Goal: Find specific page/section: Find specific page/section

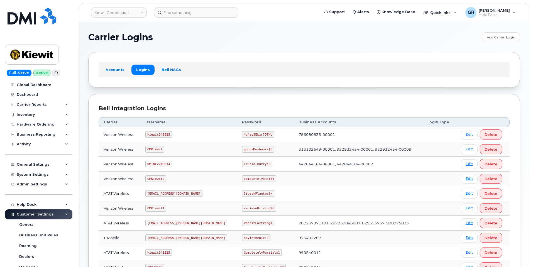
click at [166, 135] on code "kiewit043025" at bounding box center [158, 134] width 26 height 7
click at [166, 133] on code "kiewit043025" at bounding box center [158, 134] width 26 height 7
click at [156, 133] on code "kiewit043025" at bounding box center [158, 134] width 26 height 7
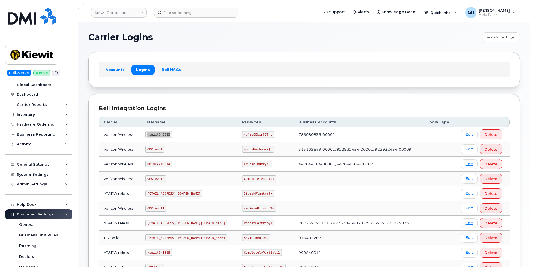
click at [156, 133] on code "kiewit043025" at bounding box center [158, 134] width 26 height 7
copy code "kiewit043025"
click at [246, 133] on code "4u4eL8Ekzr?DTHU" at bounding box center [258, 134] width 32 height 7
click at [245, 133] on code "4u4eL8Ekzr?DTHU" at bounding box center [258, 134] width 32 height 7
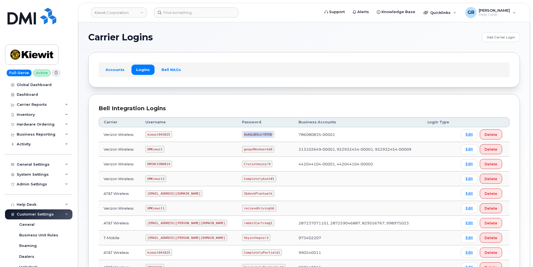
copy code "4u4eL8Ekzr?DTHU"
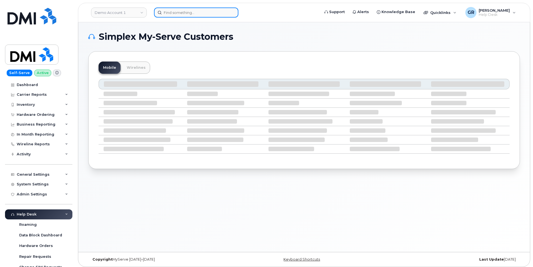
click at [172, 14] on input at bounding box center [196, 13] width 84 height 10
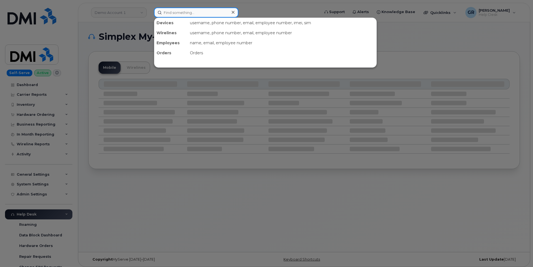
paste input "301662"
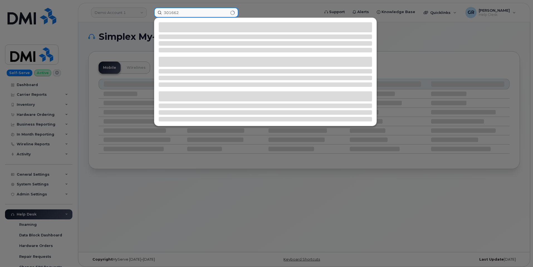
type input "301662"
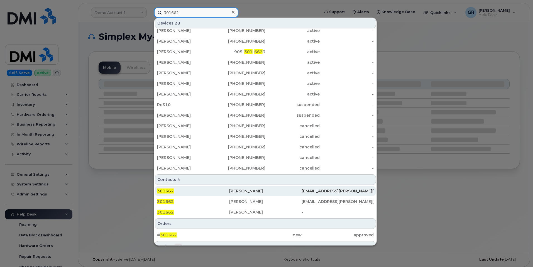
scroll to position [109, 0]
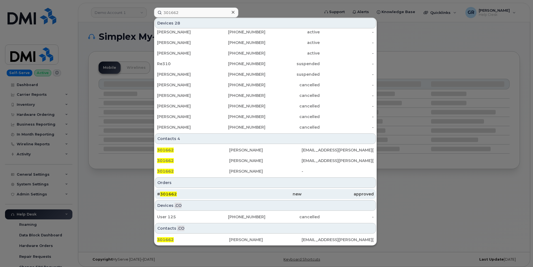
click at [248, 198] on div "new" at bounding box center [265, 194] width 72 height 10
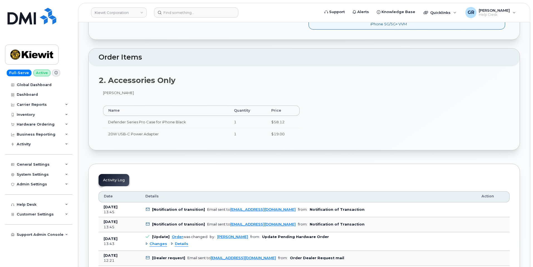
scroll to position [278, 0]
